Goal: Task Accomplishment & Management: Manage account settings

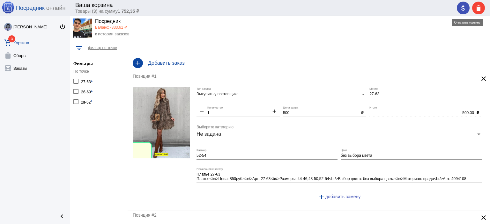
click at [479, 5] on mat-icon "delete" at bounding box center [479, 8] width 8 height 8
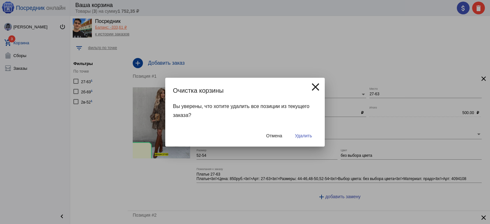
drag, startPoint x: 303, startPoint y: 137, endPoint x: 307, endPoint y: 132, distance: 6.6
click at [307, 132] on button "Удалить" at bounding box center [303, 135] width 27 height 11
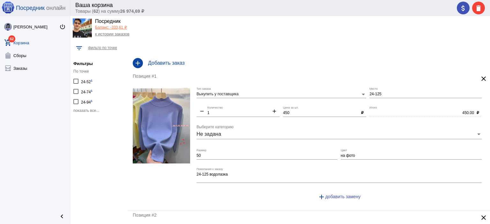
click at [97, 112] on span "показать все..." at bounding box center [86, 111] width 26 height 4
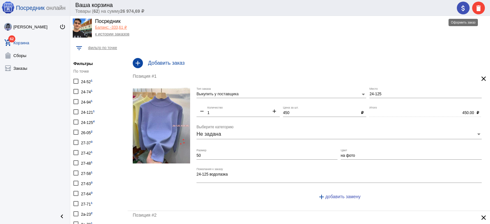
click at [464, 12] on span "attach_money" at bounding box center [464, 8] width 8 height 13
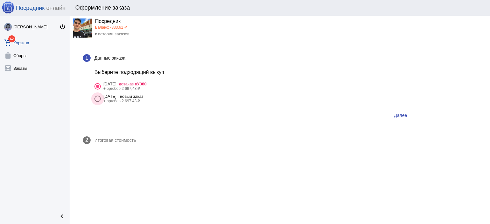
click at [144, 95] on div "[DATE] : новый заказ" at bounding box center [123, 96] width 40 height 5
click at [98, 102] on input "14 октября Вторник : новый заказ + оргсбор 2 697,43 ₽" at bounding box center [97, 102] width 0 height 0
radio input "true"
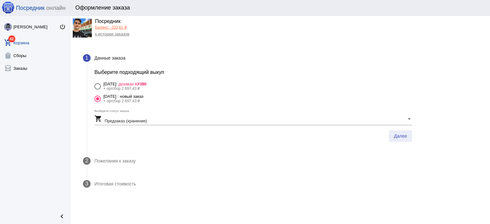
click at [399, 134] on span "Далее" at bounding box center [400, 136] width 13 height 5
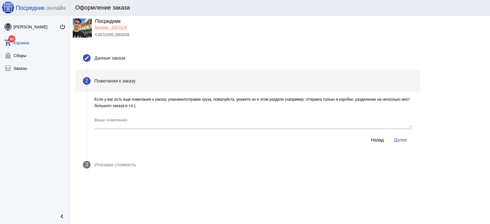
click at [398, 139] on span "Далее" at bounding box center [400, 140] width 13 height 5
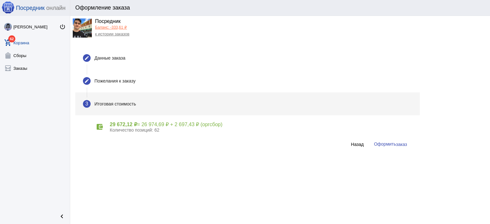
click at [391, 143] on span "Оформить заказ" at bounding box center [390, 144] width 33 height 5
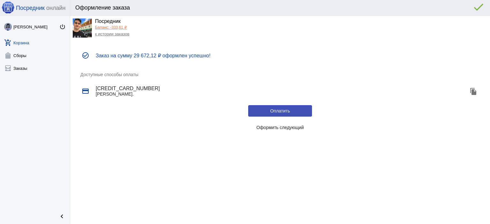
click at [294, 128] on span "Оформить следующий" at bounding box center [281, 127] width 48 height 5
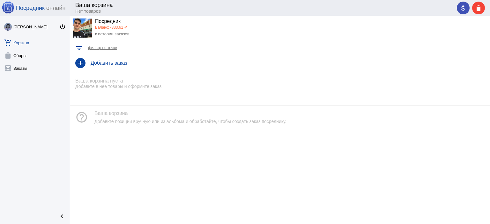
click at [125, 34] on link "к истории заказов" at bounding box center [112, 34] width 34 height 5
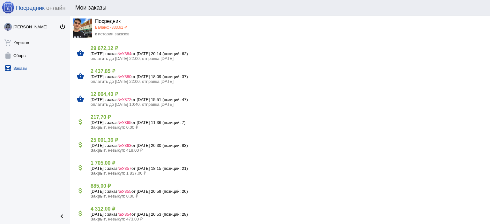
click at [123, 56] on span "оплатить до [DATE] 22:00, отправка [DATE]" at bounding box center [132, 58] width 83 height 5
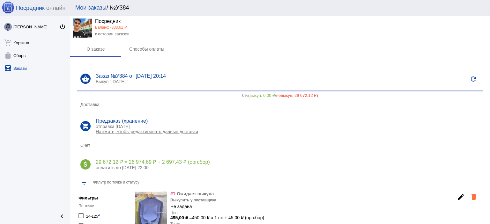
click at [118, 26] on link "Баланс: -333,61 ₽" at bounding box center [111, 27] width 32 height 4
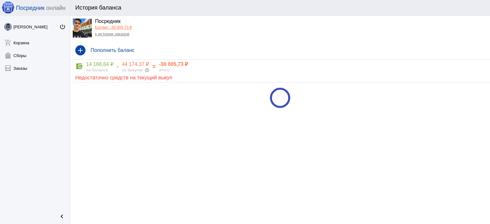
click at [118, 35] on link "к истории заказов" at bounding box center [112, 34] width 34 height 5
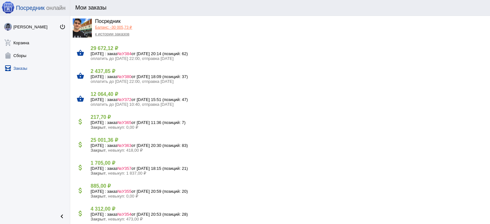
click at [110, 102] on span "оплатить до [DATE] 10:40, отправка [DATE]" at bounding box center [132, 104] width 83 height 5
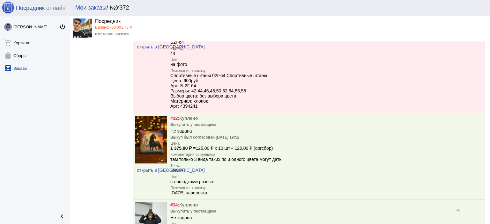
scroll to position [2500, 0]
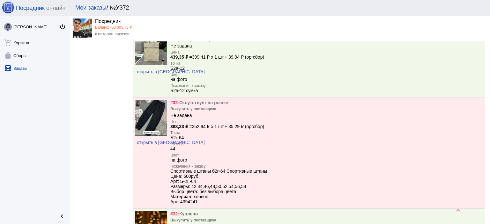
click at [102, 35] on link "к истории заказов" at bounding box center [112, 34] width 34 height 5
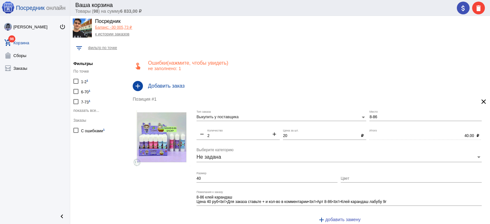
scroll to position [16, 0]
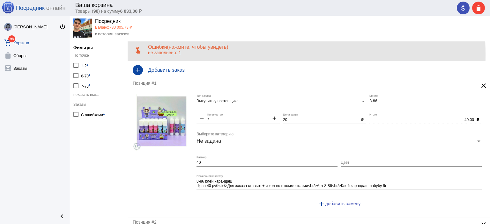
click at [200, 54] on p "не заполнено: 1" at bounding box center [316, 52] width 337 height 5
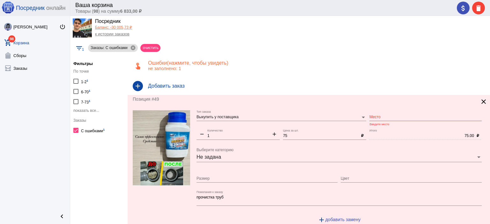
click at [480, 101] on mat-icon "clear" at bounding box center [484, 102] width 8 height 8
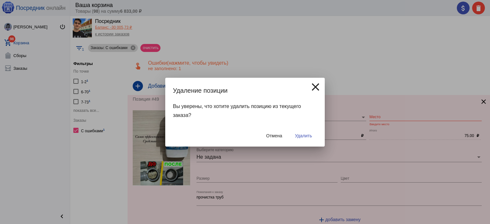
click at [307, 140] on button "Удалить" at bounding box center [303, 135] width 27 height 11
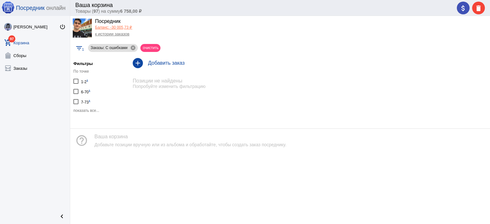
click at [88, 80] on small "1" at bounding box center [88, 80] width 2 height 3
checkbox input "true"
click at [121, 45] on mat-icon "cancel" at bounding box center [120, 48] width 6 height 6
checkbox input "false"
click at [82, 86] on div "По точке 1-2 1 6-70 1 7-73 1 показать все..." at bounding box center [98, 91] width 51 height 44
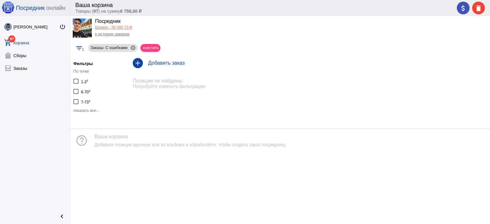
click at [82, 83] on div "1-2 1" at bounding box center [84, 81] width 7 height 9
checkbox input "true"
click at [193, 48] on mat-chip "очистить" at bounding box center [189, 48] width 20 height 8
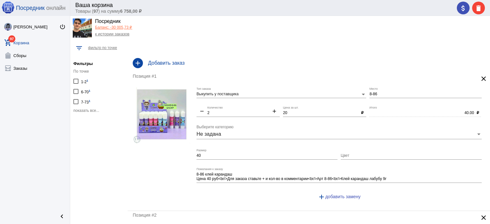
click at [83, 82] on div "1-2 1" at bounding box center [84, 81] width 7 height 9
checkbox input "true"
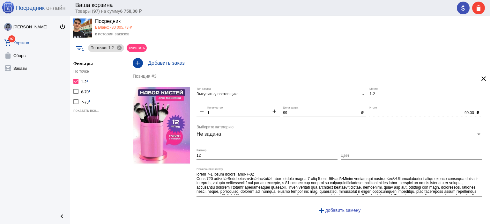
click at [83, 110] on span "показать все..." at bounding box center [86, 111] width 26 height 4
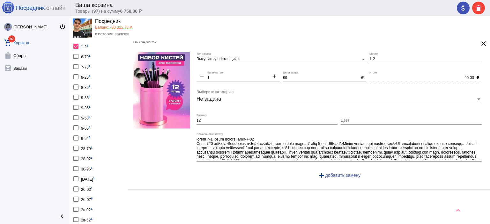
scroll to position [34, 0]
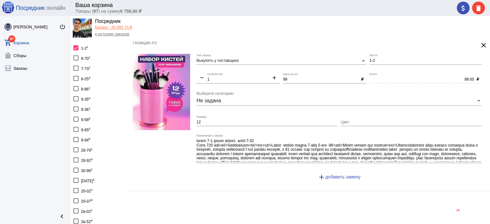
click at [90, 55] on sup "1" at bounding box center [90, 57] width 2 height 4
checkbox input "true"
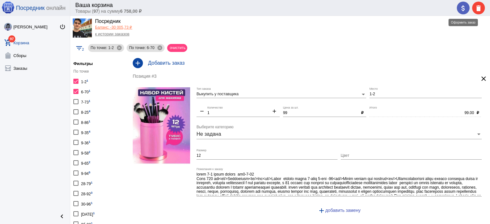
click at [464, 9] on mat-icon "attach_money" at bounding box center [464, 8] width 8 height 8
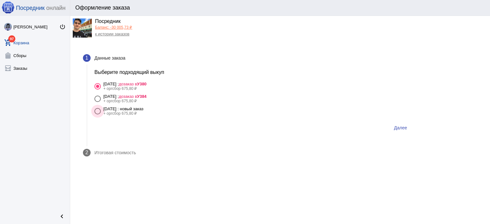
click at [141, 107] on div "[DATE] : новый заказ" at bounding box center [123, 109] width 40 height 5
click at [98, 115] on input "[DATE] : новый заказ + оргсбор 675,80 ₽" at bounding box center [97, 115] width 0 height 0
radio input "true"
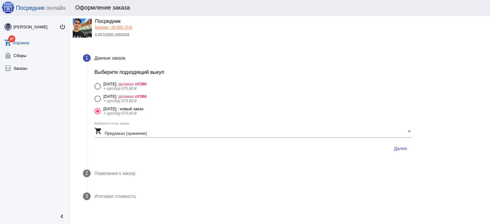
click at [401, 146] on span "Далее" at bounding box center [400, 148] width 13 height 5
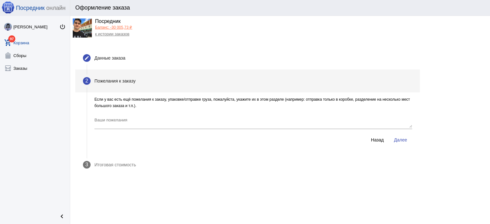
click at [403, 141] on span "Далее" at bounding box center [400, 140] width 13 height 5
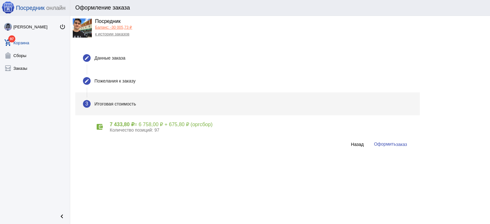
click at [403, 141] on button "Оформить заказ" at bounding box center [390, 145] width 43 height 12
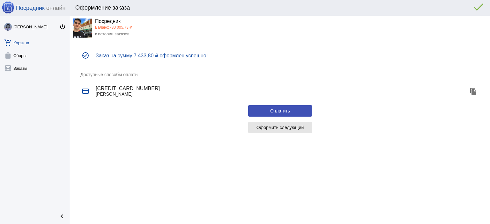
click at [310, 125] on button "Оформить следующий" at bounding box center [280, 127] width 64 height 11
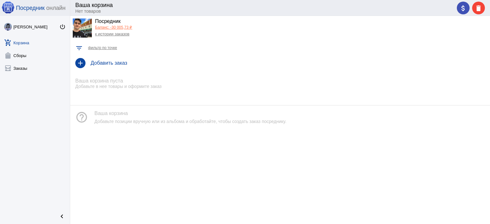
click at [123, 26] on link "Баланс: -30 005,73 ₽" at bounding box center [113, 27] width 37 height 4
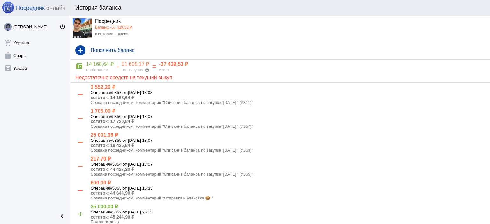
click at [118, 34] on link "к истории заказов" at bounding box center [112, 34] width 34 height 5
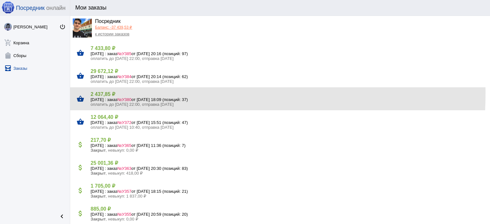
click at [109, 93] on h4 "2 437,85 ₽" at bounding box center [288, 94] width 395 height 6
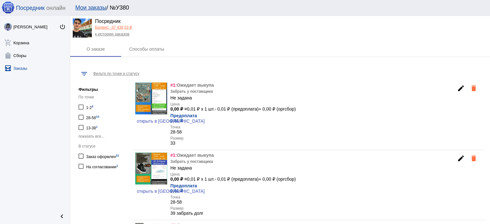
click at [100, 165] on div "На согласовании 1" at bounding box center [102, 166] width 32 height 9
checkbox input "true"
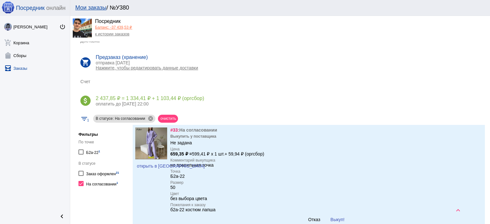
scroll to position [96, 0]
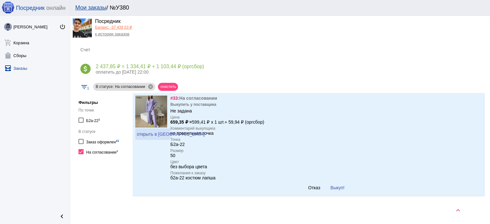
click at [153, 134] on span "открыть в [GEOGRAPHIC_DATA]" at bounding box center [171, 134] width 68 height 5
click at [331, 186] on span "Выкуп!" at bounding box center [338, 188] width 14 height 5
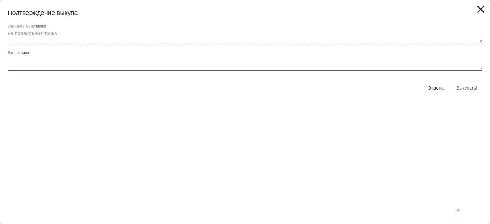
click at [202, 66] on textarea "Ваш вариант" at bounding box center [245, 63] width 475 height 13
type textarea "Б2-1-11"
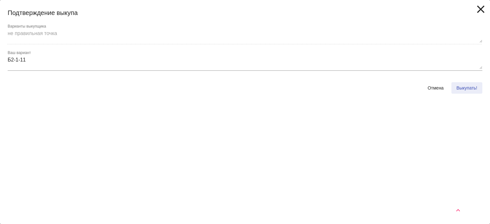
click at [474, 86] on span "Выкупать!" at bounding box center [467, 88] width 21 height 5
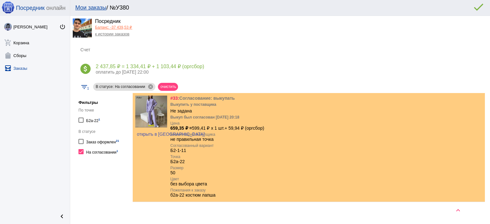
click at [130, 27] on link "Баланс: -37 439,53 ₽" at bounding box center [113, 27] width 37 height 4
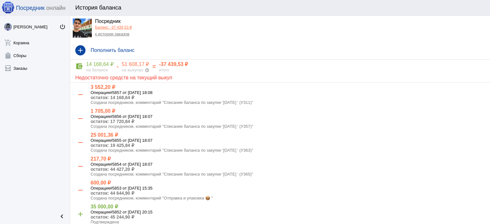
click at [124, 33] on link "к истории заказов" at bounding box center [112, 34] width 34 height 5
